Goal: Check status: Check status

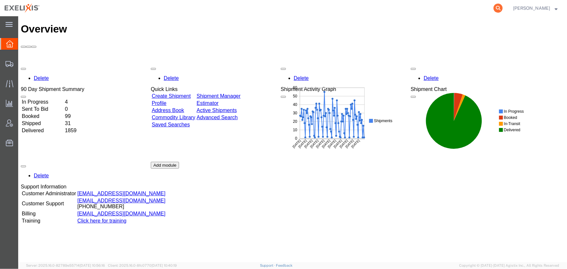
click at [497, 7] on icon at bounding box center [498, 8] width 9 height 9
click at [389, 10] on input "search" at bounding box center [395, 8] width 198 height 16
type input "H002662"
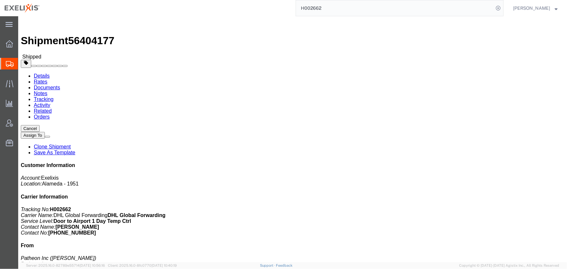
click link "Tracking"
